Goal: Task Accomplishment & Management: Complete application form

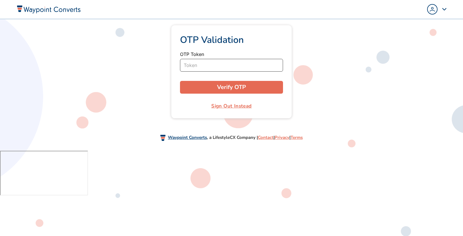
click at [238, 68] on input "Token" at bounding box center [231, 65] width 103 height 13
type input "708974"
click at [180, 81] on button "Verify OTP" at bounding box center [231, 87] width 103 height 13
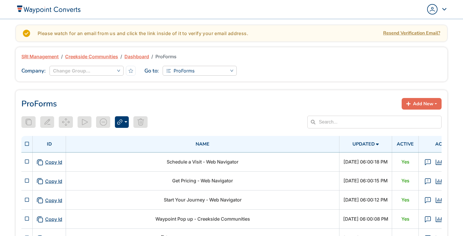
click at [415, 10] on div "Admin Panel Dashboard My Groups My Profile Sign Out" at bounding box center [341, 9] width 211 height 19
click at [434, 12] on img "Popover trigger" at bounding box center [432, 9] width 9 height 9
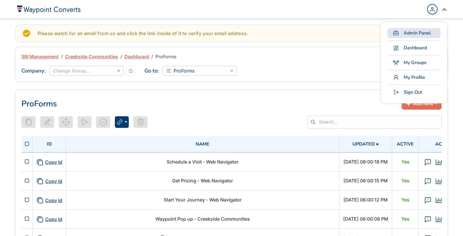
click at [415, 32] on span "Admin Panel" at bounding box center [417, 33] width 27 height 7
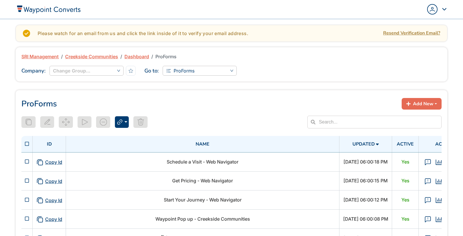
click at [443, 7] on div "Popover trigger" at bounding box center [438, 9] width 20 height 10
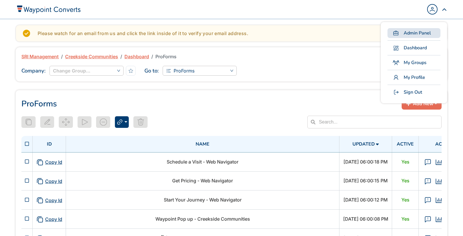
click at [420, 33] on span "Admin Panel" at bounding box center [417, 33] width 27 height 7
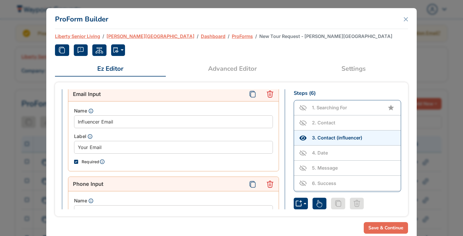
scroll to position [283, 0]
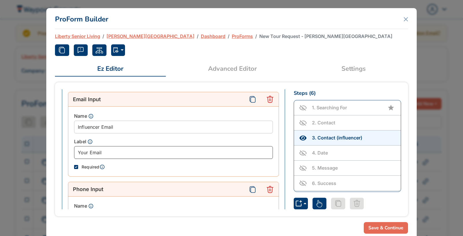
click at [158, 153] on input "Your Email" at bounding box center [173, 152] width 199 height 13
click at [117, 51] on icon "button" at bounding box center [116, 49] width 7 height 7
click at [128, 63] on button "Normal" at bounding box center [142, 63] width 60 height 9
click at [120, 45] on button "button" at bounding box center [118, 50] width 14 height 12
click at [119, 72] on button "Debug (Save Disabled)" at bounding box center [142, 72] width 60 height 9
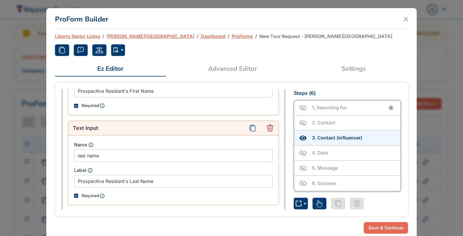
scroll to position [1151, 0]
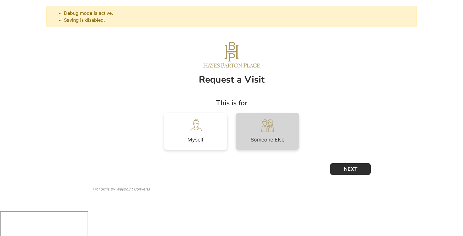
click at [288, 133] on div "Someone Else" at bounding box center [267, 131] width 63 height 37
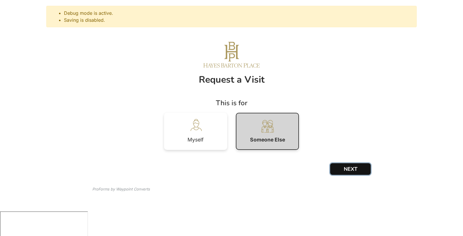
click at [355, 174] on button "NEXT" at bounding box center [351, 169] width 41 height 12
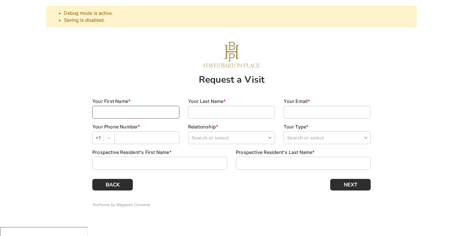
click at [127, 111] on input at bounding box center [135, 112] width 87 height 13
type input "cswdercf"
click at [202, 109] on input at bounding box center [231, 112] width 87 height 13
type input "erfcverfv"
click at [300, 112] on input at bounding box center [327, 112] width 87 height 13
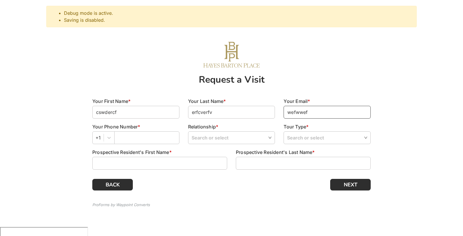
type input "wefwwef"
click at [159, 138] on input "text" at bounding box center [146, 137] width 65 height 13
type input "1313331313"
click at [212, 135] on input "search" at bounding box center [232, 138] width 80 height 12
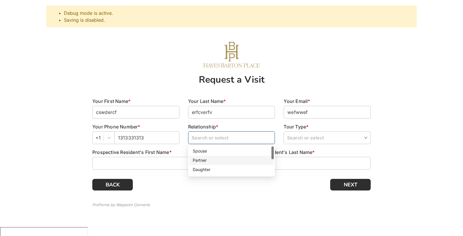
click at [207, 160] on div "Partner" at bounding box center [232, 160] width 78 height 6
click at [297, 146] on div "Tour Type * Search or select" at bounding box center [328, 135] width 96 height 25
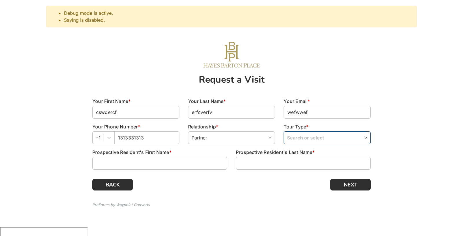
click at [297, 140] on input "search" at bounding box center [327, 138] width 80 height 12
click at [296, 157] on div "Assisted Living" at bounding box center [328, 160] width 78 height 6
click at [220, 163] on body "Debug mode is active. Saving is disabled. Request a Visit Your First Name * csw…" at bounding box center [231, 136] width 463 height 273
type input "svcsfeve"
click at [288, 167] on input at bounding box center [303, 163] width 135 height 13
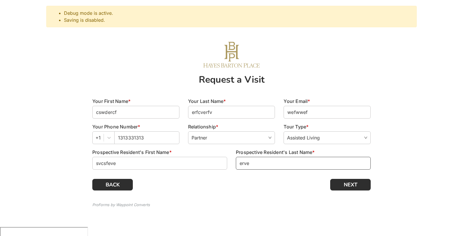
type input "erve"
click at [338, 113] on input "wefwwef" at bounding box center [327, 112] width 87 height 13
type input "[EMAIL_ADDRESS][DOMAIN_NAME]"
click at [344, 183] on button "NEXT" at bounding box center [351, 185] width 41 height 12
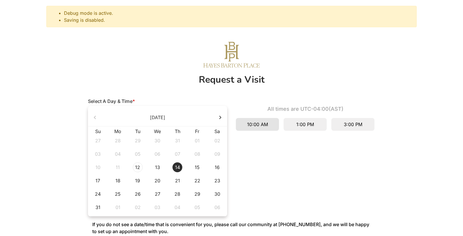
click at [266, 120] on div "10:00 AM" at bounding box center [257, 124] width 43 height 13
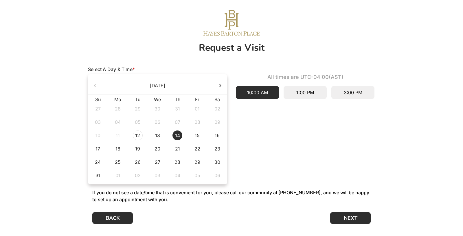
scroll to position [56, 0]
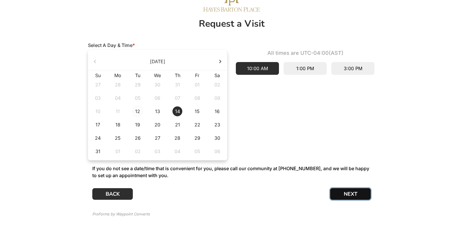
click at [346, 196] on button "NEXT" at bounding box center [351, 194] width 41 height 12
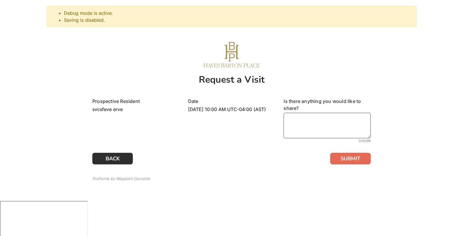
click at [322, 113] on textarea at bounding box center [327, 125] width 87 height 25
type textarea "dv def"
